Goal: Task Accomplishment & Management: Use online tool/utility

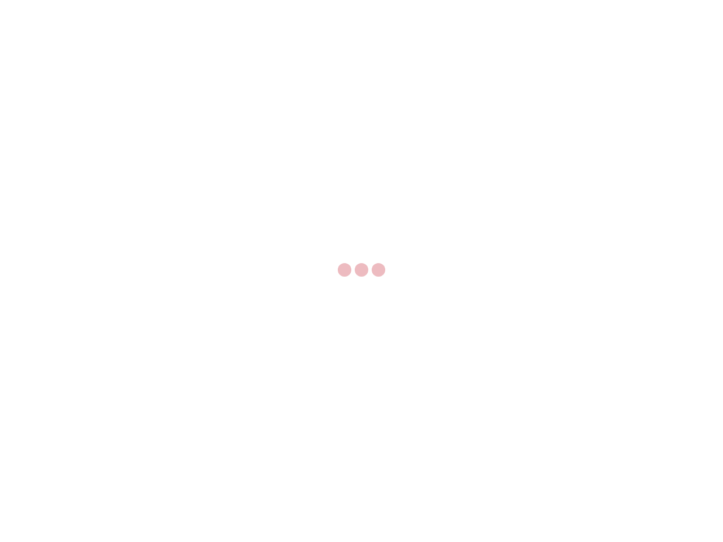
select select "US"
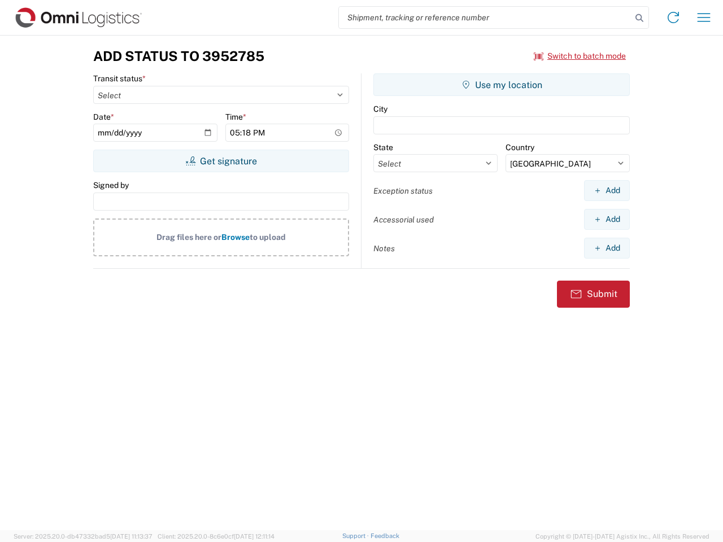
click at [485, 18] on input "search" at bounding box center [485, 17] width 293 height 21
click at [639, 18] on icon at bounding box center [640, 18] width 16 height 16
click at [673, 18] on icon at bounding box center [673, 17] width 18 height 18
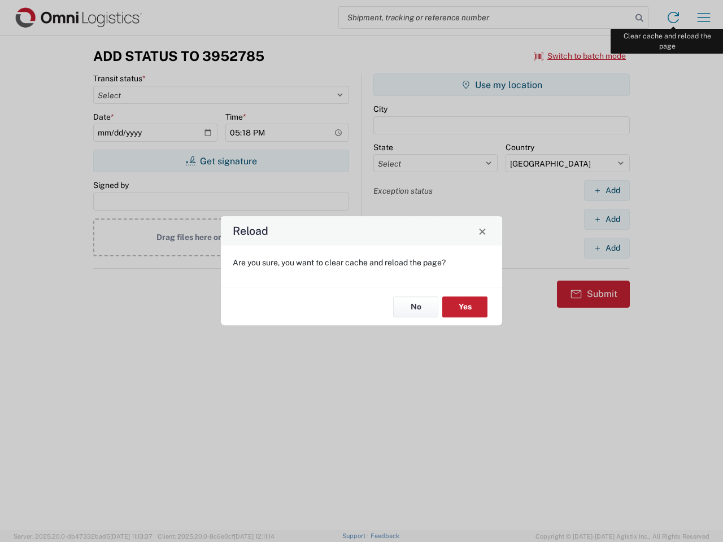
click at [704, 18] on div "Reload Are you sure, you want to clear cache and reload the page? No Yes" at bounding box center [361, 271] width 723 height 542
click at [580, 56] on div "Reload Are you sure, you want to clear cache and reload the page? No Yes" at bounding box center [361, 271] width 723 height 542
click at [221, 161] on div "Reload Are you sure, you want to clear cache and reload the page? No Yes" at bounding box center [361, 271] width 723 height 542
click at [502, 85] on div "Reload Are you sure, you want to clear cache and reload the page? No Yes" at bounding box center [361, 271] width 723 height 542
click at [607, 190] on div "Reload Are you sure, you want to clear cache and reload the page? No Yes" at bounding box center [361, 271] width 723 height 542
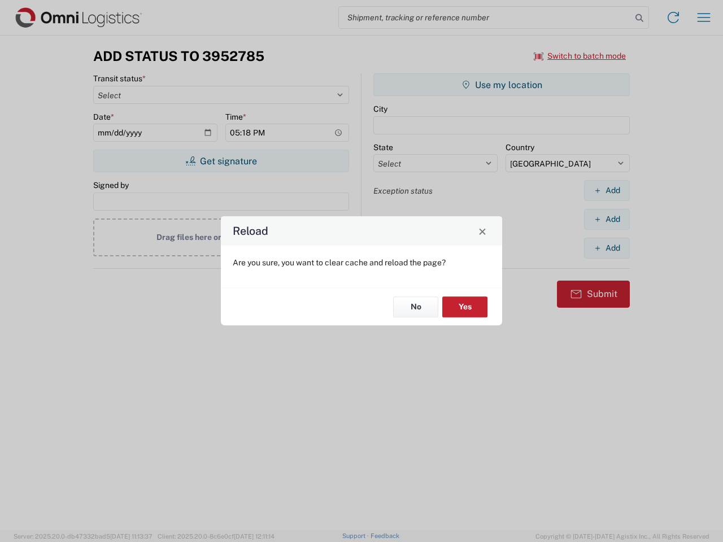
click at [607, 219] on div "Reload Are you sure, you want to clear cache and reload the page? No Yes" at bounding box center [361, 271] width 723 height 542
click at [607, 248] on div "Reload Are you sure, you want to clear cache and reload the page? No Yes" at bounding box center [361, 271] width 723 height 542
